Goal: Transaction & Acquisition: Purchase product/service

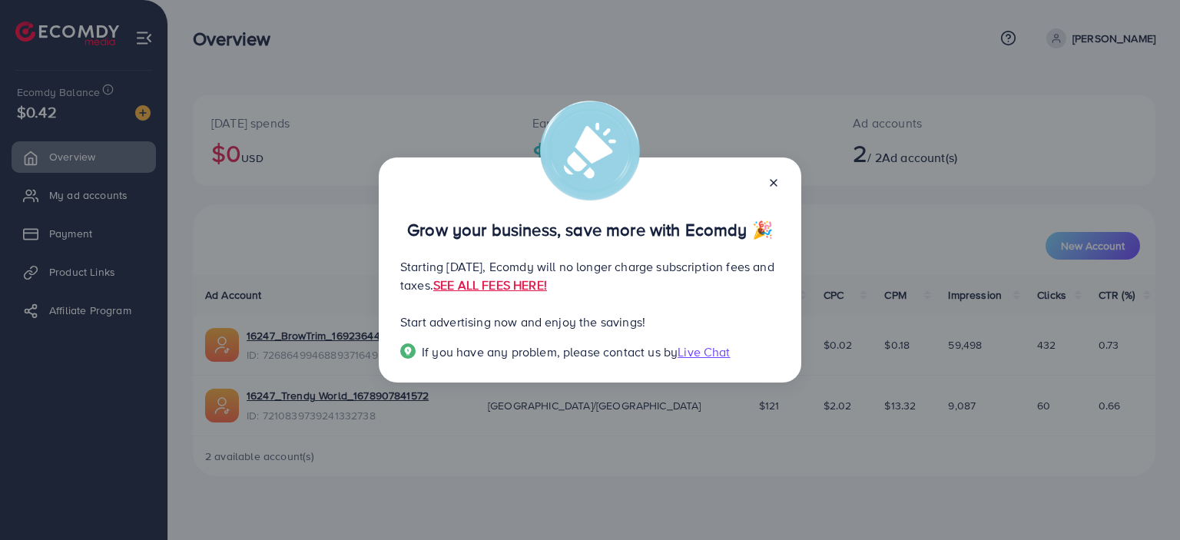
click at [771, 182] on icon at bounding box center [773, 183] width 12 height 12
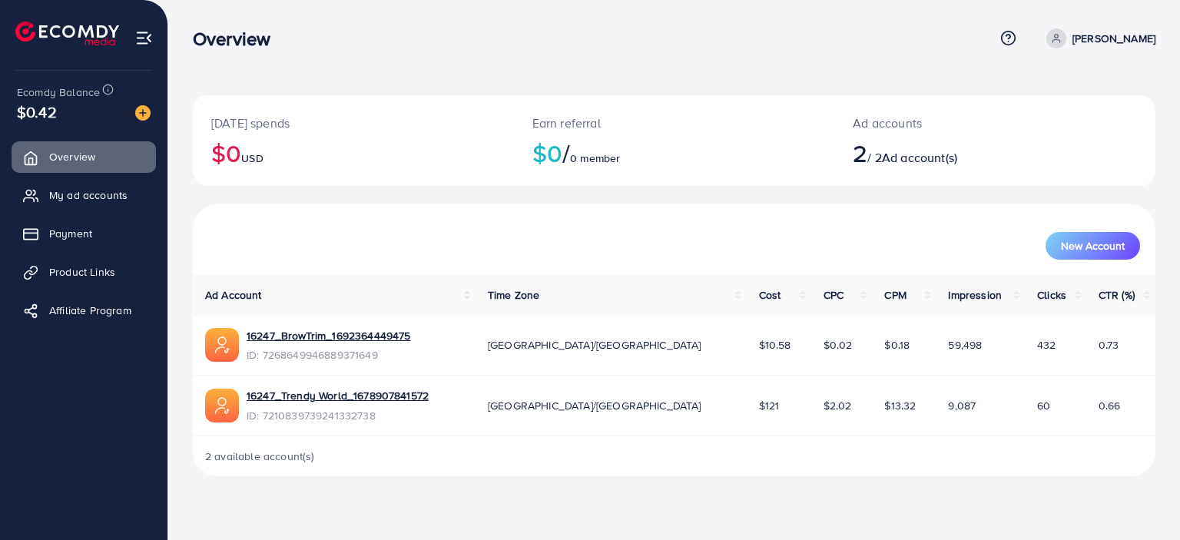
click at [463, 362] on div "16247_BrowTrim_1692364449475 ID: 7268649946889371649" at bounding box center [334, 345] width 258 height 35
click at [147, 197] on link "My ad accounts" at bounding box center [84, 195] width 144 height 31
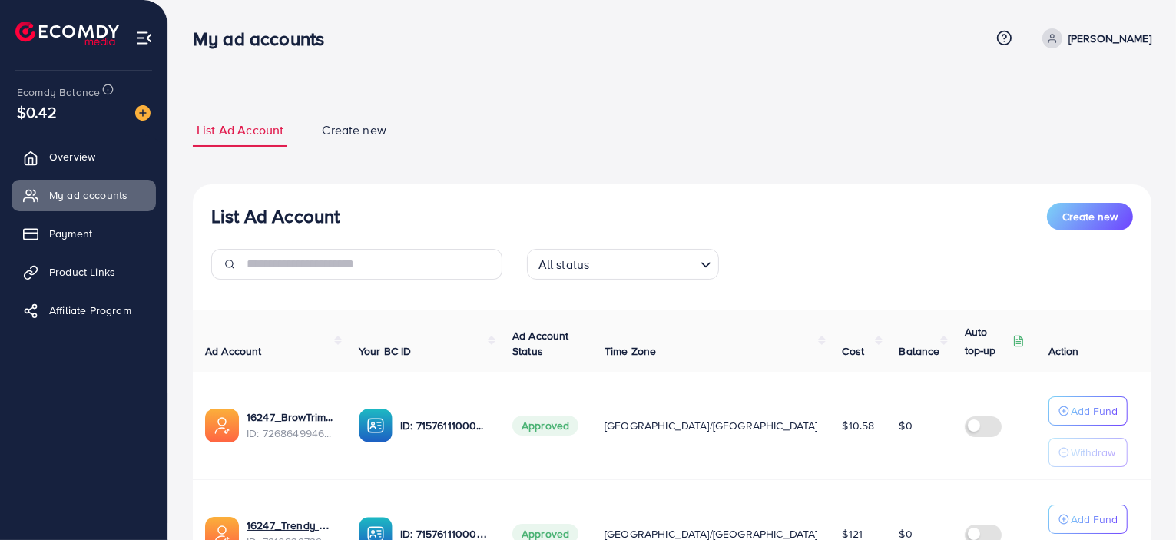
click at [326, 137] on span "Create new" at bounding box center [354, 130] width 65 height 18
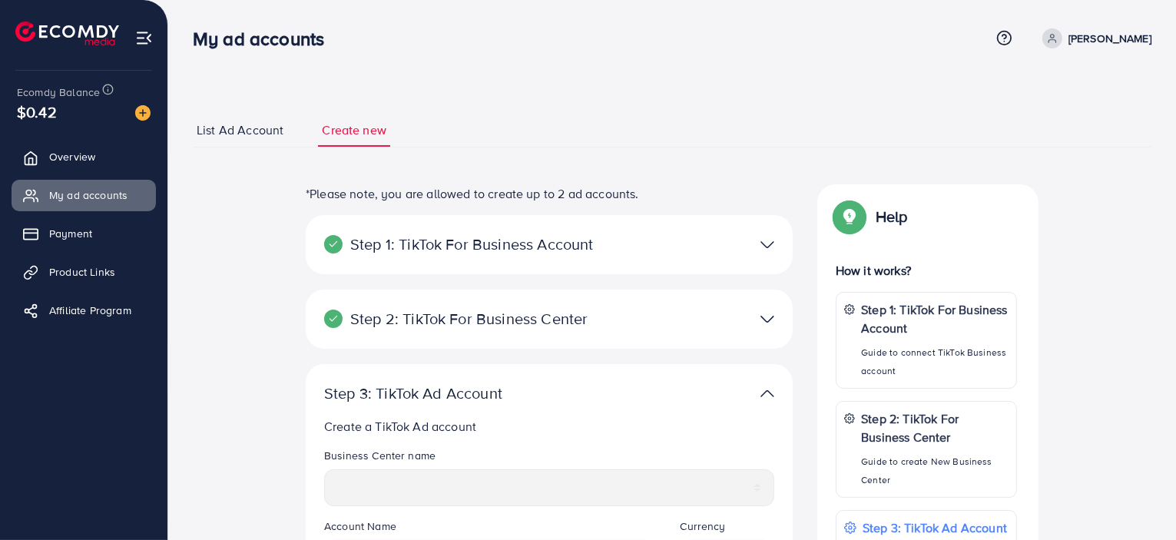
click at [773, 328] on img at bounding box center [767, 319] width 14 height 22
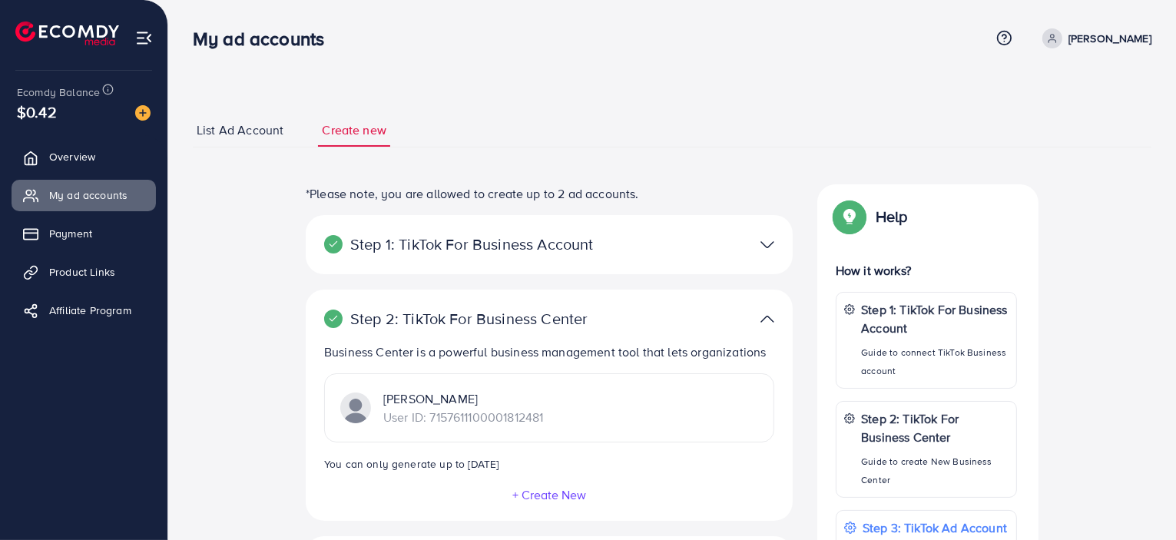
click at [773, 328] on img at bounding box center [767, 319] width 14 height 22
click at [766, 257] on div "Step 1: TikTok For Business Account Connect to TikTok for Business to access al…" at bounding box center [549, 244] width 487 height 59
click at [764, 245] on img at bounding box center [767, 244] width 14 height 22
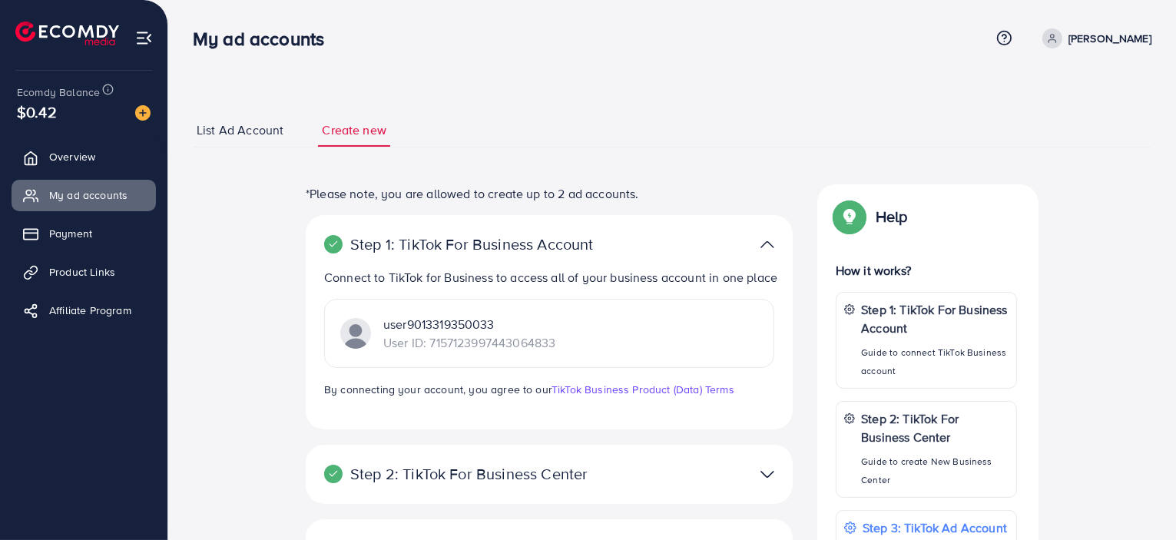
click at [764, 245] on img at bounding box center [767, 244] width 14 height 22
click at [760, 243] on img at bounding box center [767, 244] width 14 height 22
click at [762, 233] on img at bounding box center [767, 244] width 14 height 22
click at [766, 238] on img at bounding box center [767, 244] width 14 height 22
click at [768, 250] on img at bounding box center [767, 244] width 14 height 22
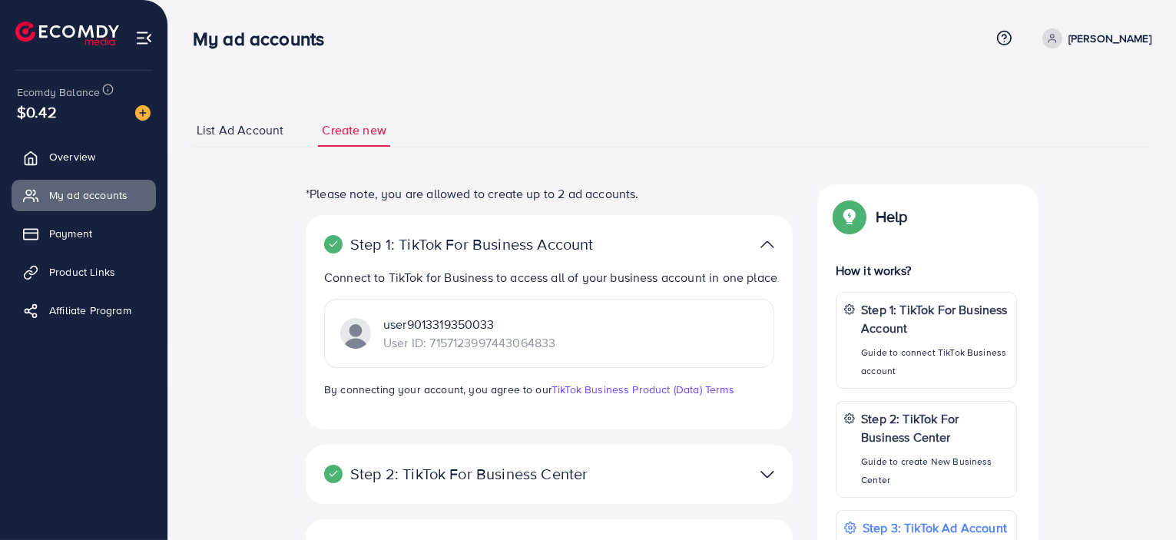
click at [269, 141] on link "List Ad Account" at bounding box center [240, 130] width 94 height 33
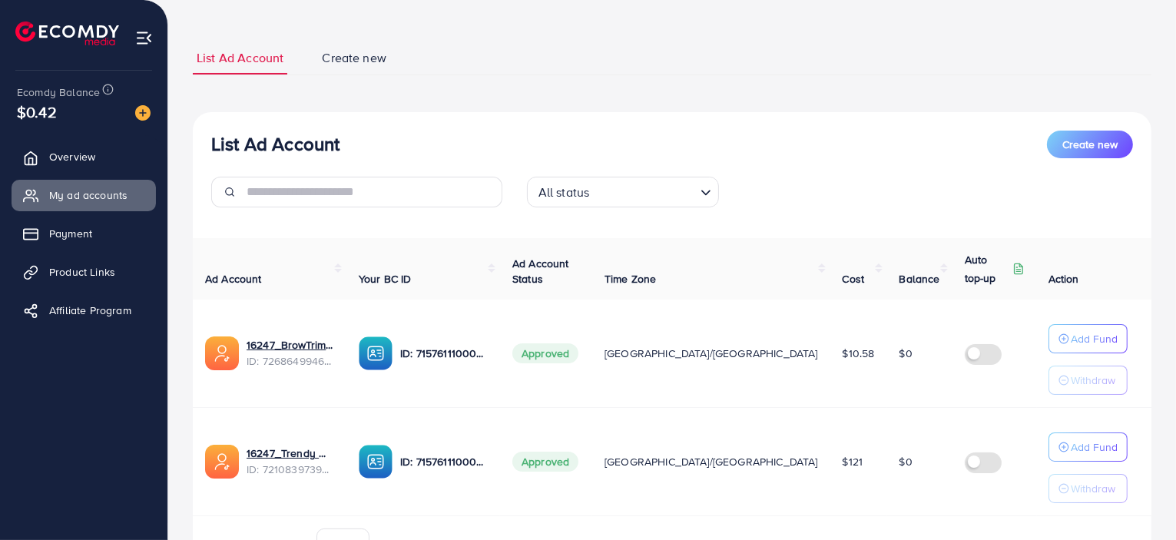
scroll to position [157, 0]
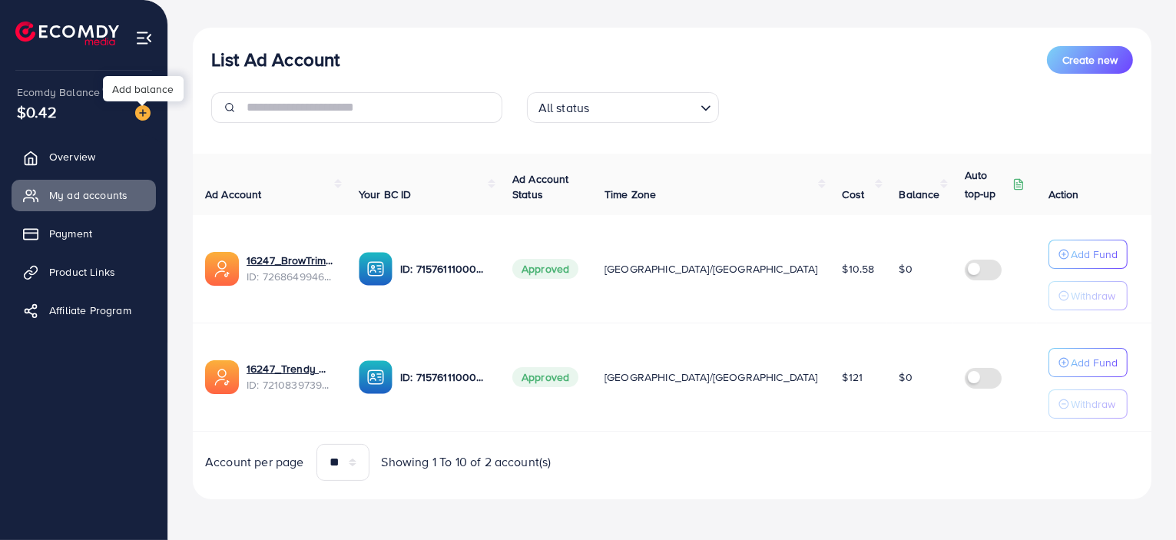
click at [147, 114] on img at bounding box center [142, 112] width 15 height 15
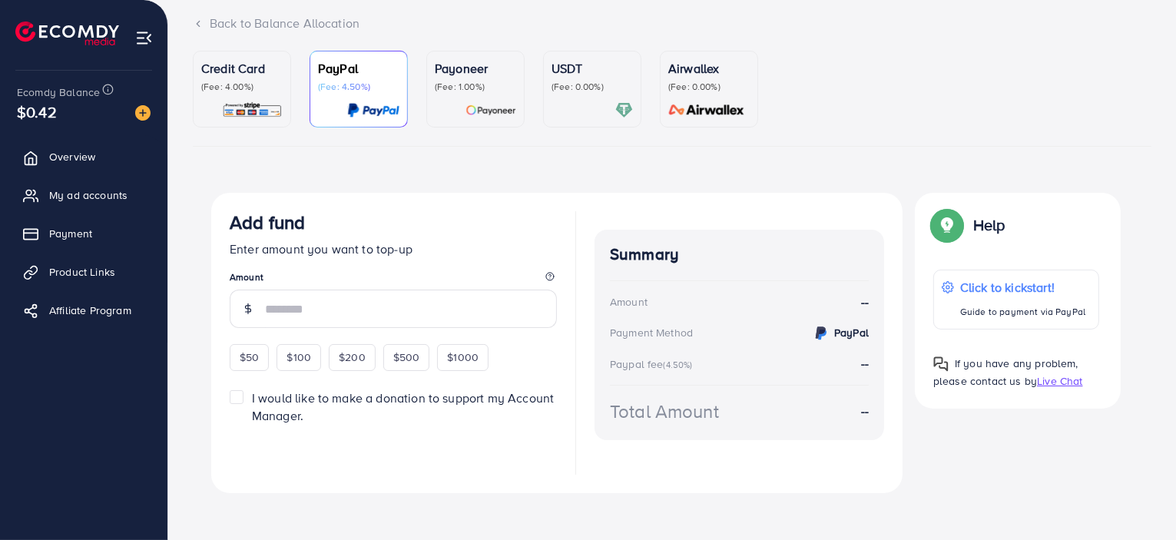
scroll to position [107, 0]
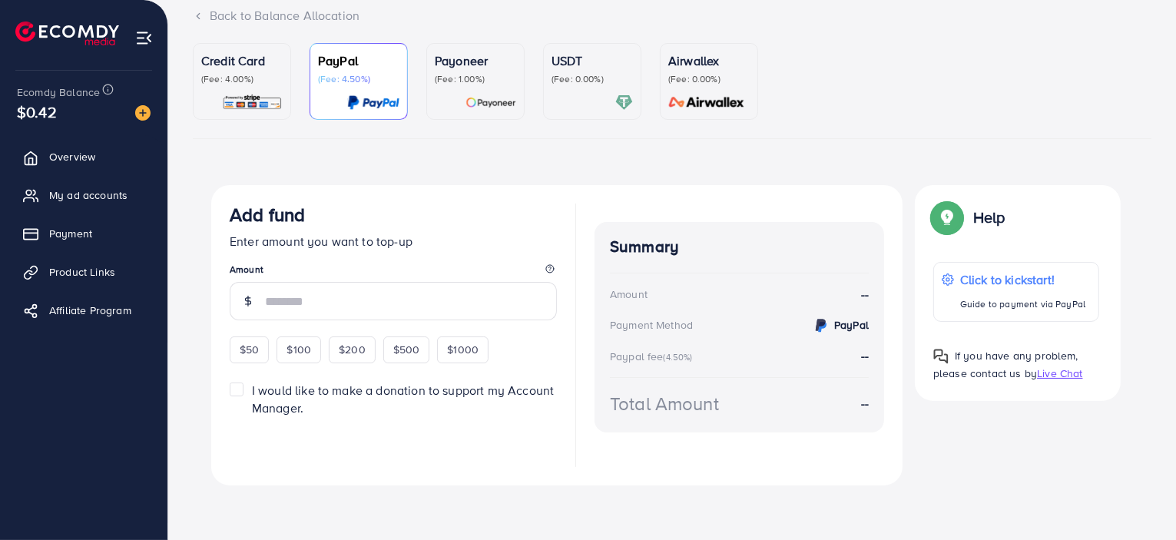
click at [198, 114] on link "Credit Card (Fee: 4.00%)" at bounding box center [242, 81] width 98 height 77
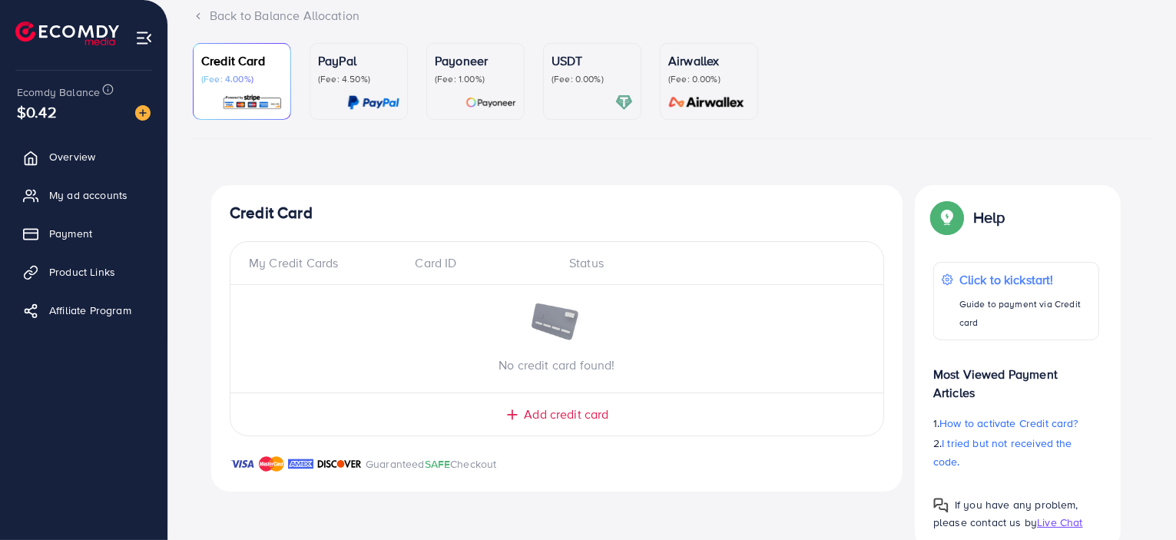
click at [665, 103] on img at bounding box center [707, 103] width 86 height 18
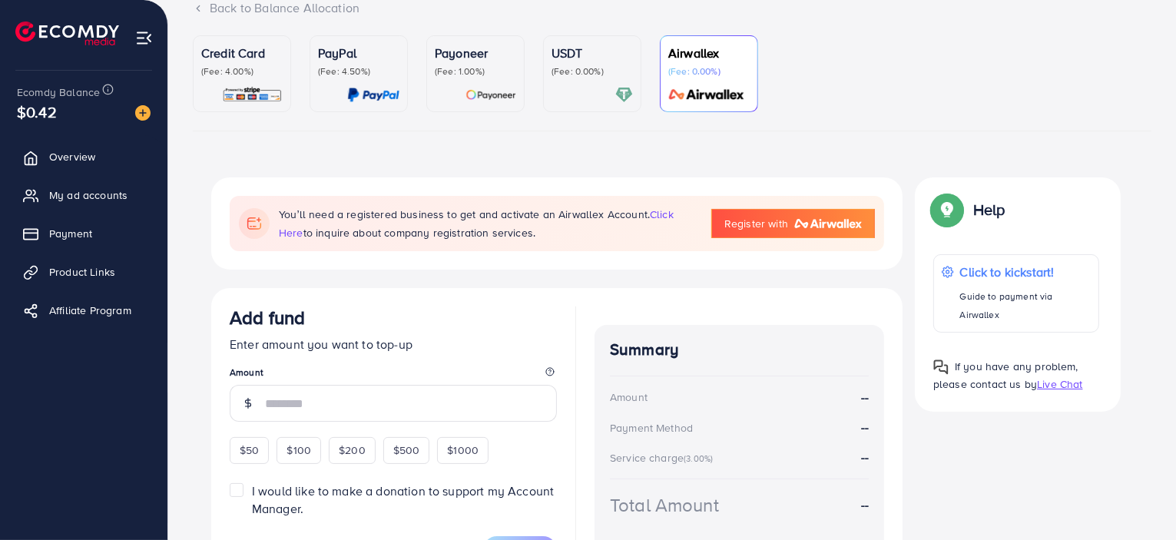
scroll to position [237, 0]
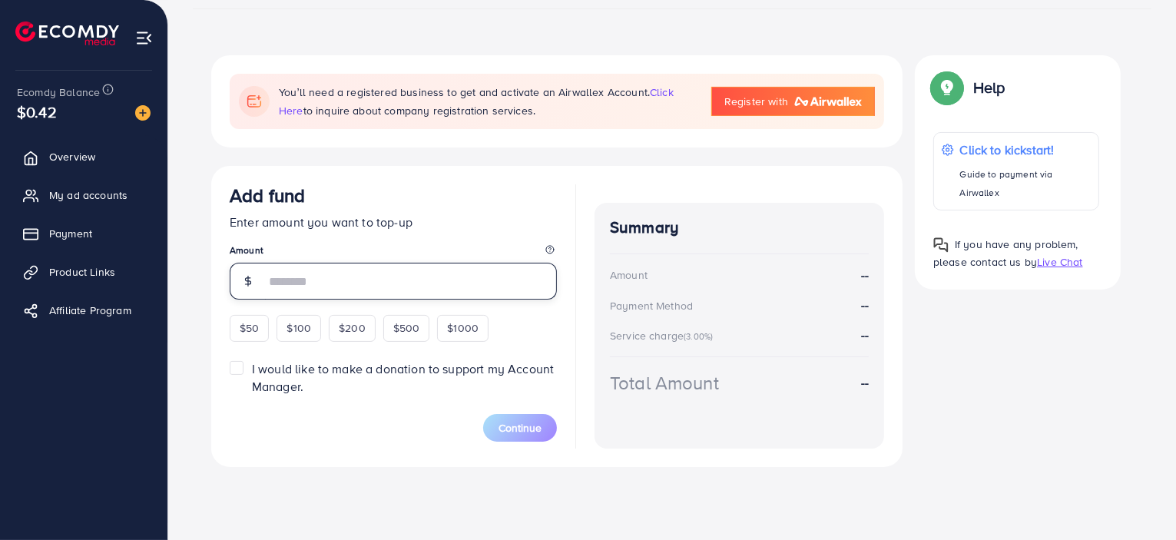
click at [471, 293] on input "number" at bounding box center [411, 281] width 292 height 37
type input "*"
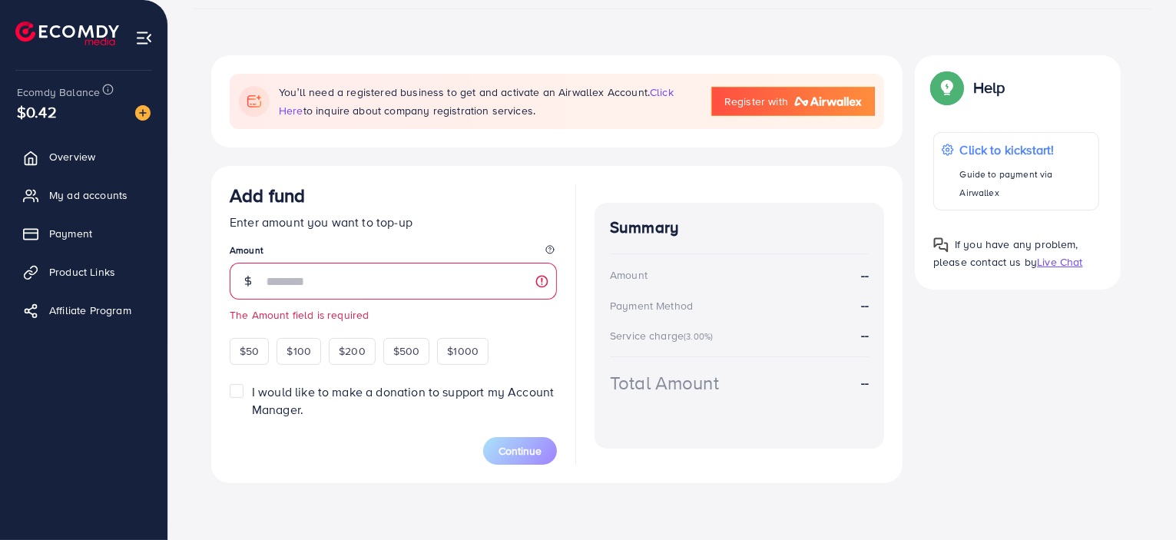
click at [581, 167] on div "Add fund Enter amount you want to top-up Amount The Amount field is required $5…" at bounding box center [556, 324] width 691 height 317
click at [793, 108] on link "Register with" at bounding box center [793, 101] width 164 height 29
